Goal: Task Accomplishment & Management: Manage account settings

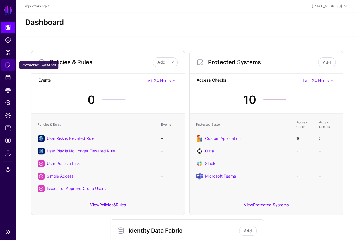
click at [7, 63] on span "Protected Systems" at bounding box center [8, 65] width 6 height 6
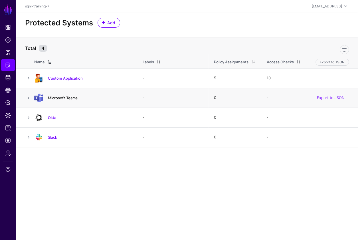
click at [66, 98] on link "Microsoft Teams" at bounding box center [63, 98] width 30 height 5
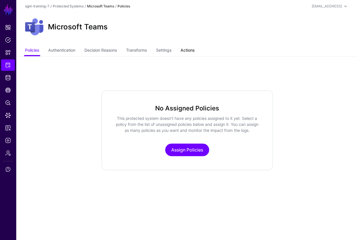
click at [192, 51] on link "Actions" at bounding box center [187, 50] width 14 height 11
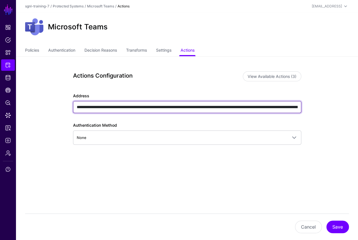
click at [212, 106] on input "**********" at bounding box center [187, 107] width 228 height 12
type input "**********"
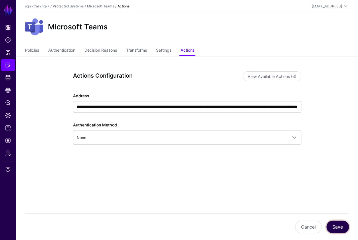
click at [343, 225] on button "Save" at bounding box center [337, 227] width 23 height 13
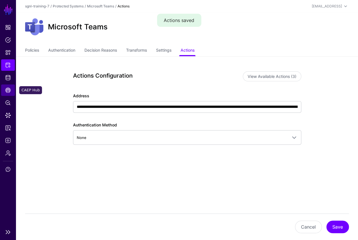
click at [12, 91] on link "CAEP Hub" at bounding box center [8, 89] width 14 height 11
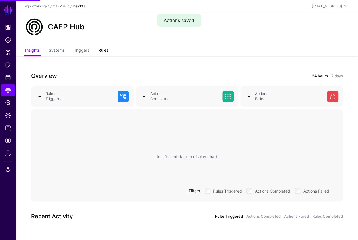
click at [105, 47] on link "Rules" at bounding box center [103, 50] width 10 height 11
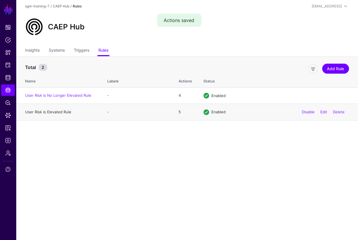
click at [61, 112] on link "User Risk is Elevated Rule" at bounding box center [48, 112] width 46 height 5
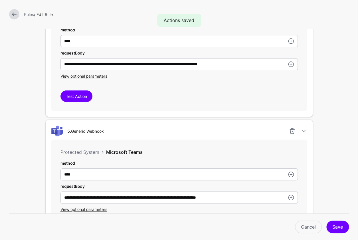
scroll to position [729, 0]
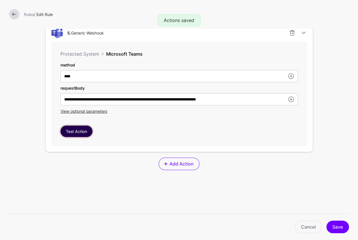
click at [78, 130] on button "Test Action" at bounding box center [76, 131] width 32 height 11
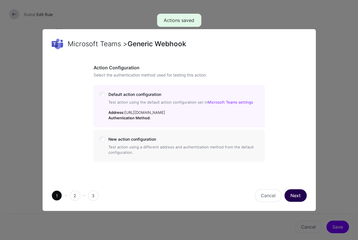
click at [298, 202] on button "Next" at bounding box center [295, 195] width 22 height 13
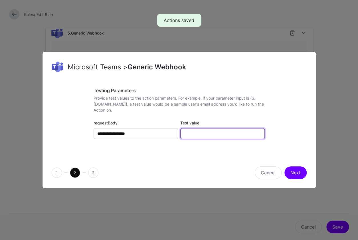
click at [222, 134] on input "Test value" at bounding box center [222, 133] width 84 height 11
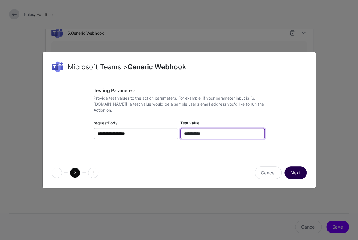
type input "**********"
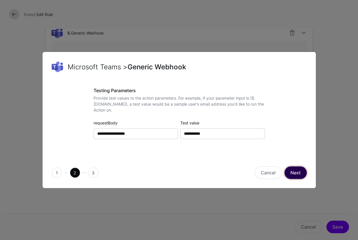
click at [295, 171] on button "Next" at bounding box center [295, 172] width 22 height 13
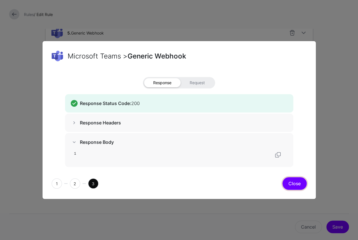
click at [293, 185] on button "Close" at bounding box center [294, 183] width 24 height 13
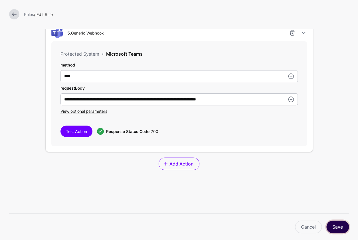
click at [339, 227] on button "Save" at bounding box center [337, 227] width 23 height 13
